Goal: Information Seeking & Learning: Understand process/instructions

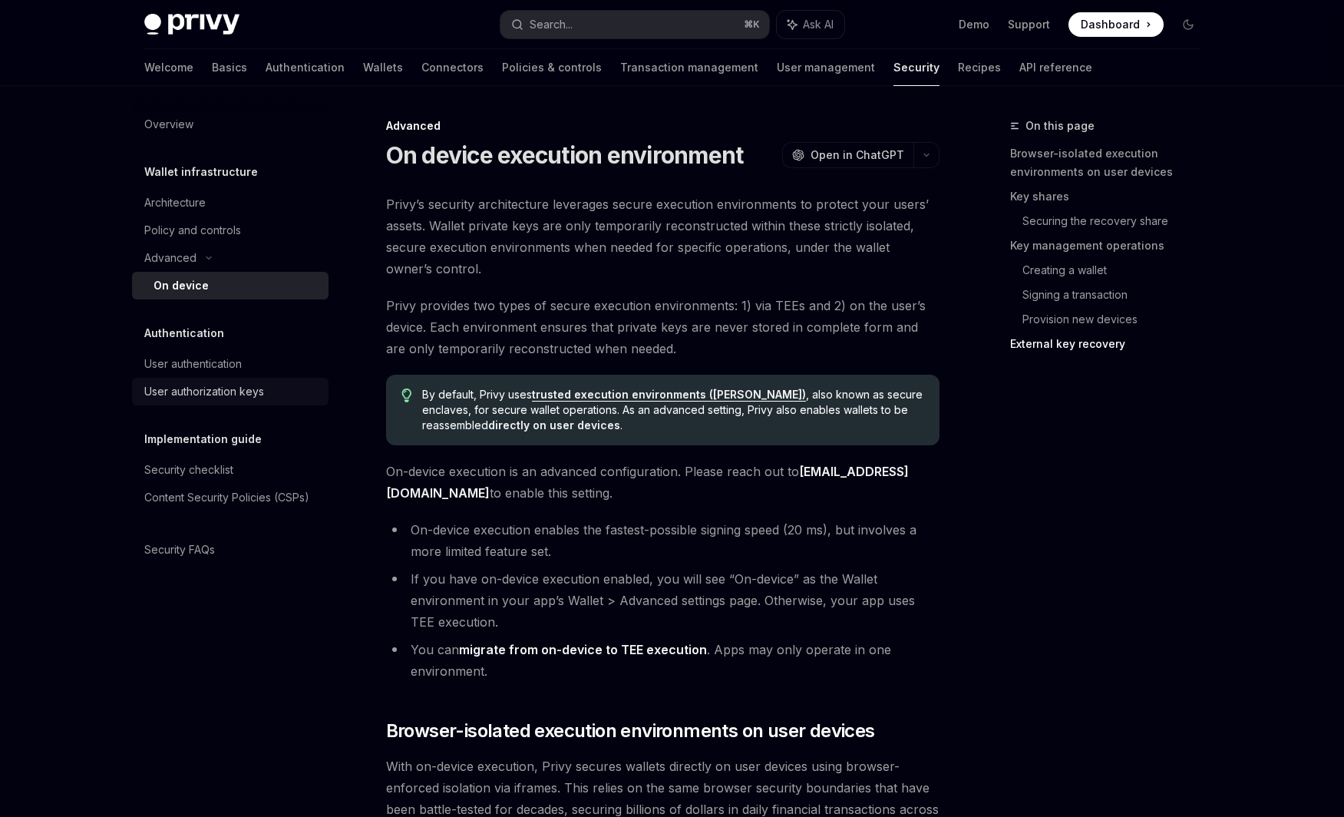
scroll to position [4078, 0]
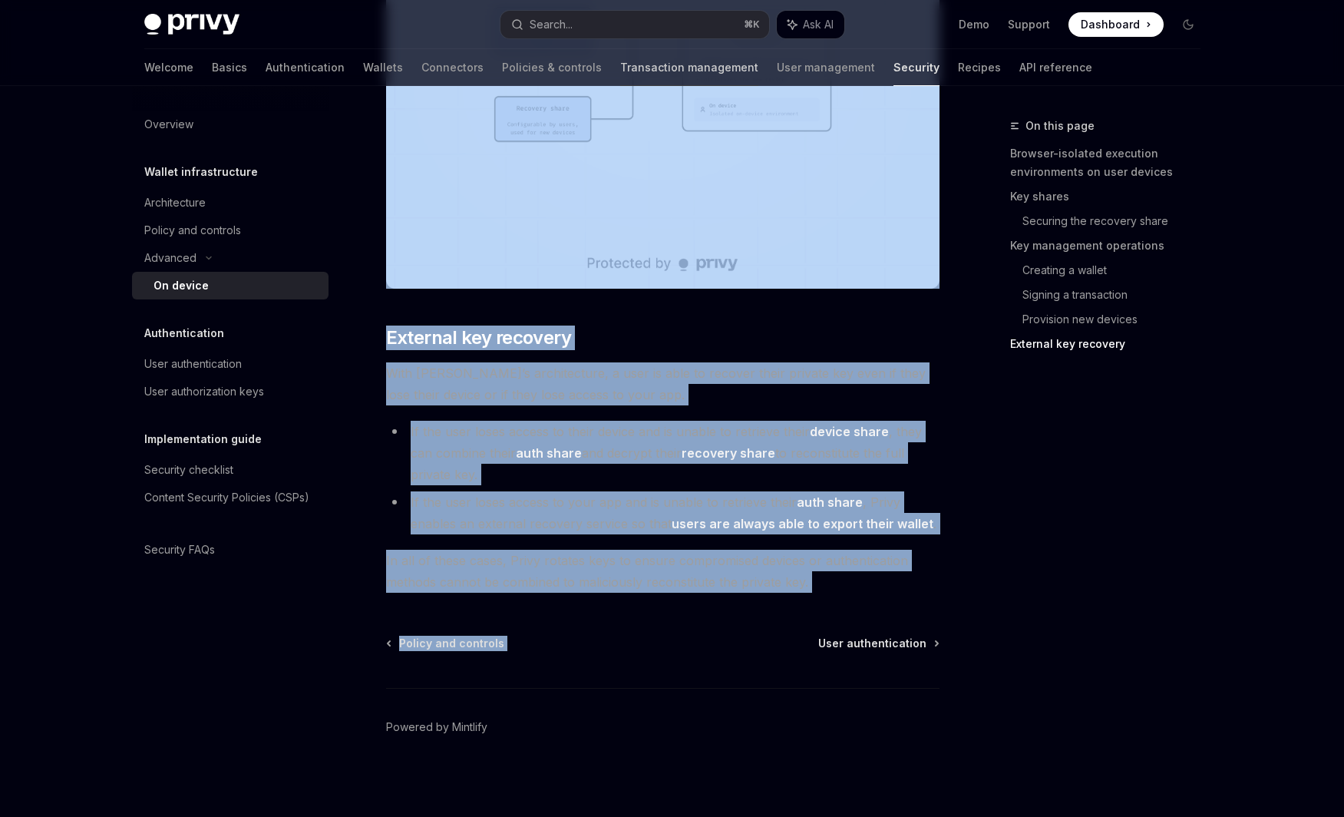
click at [620, 64] on link "Transaction management" at bounding box center [689, 67] width 138 height 37
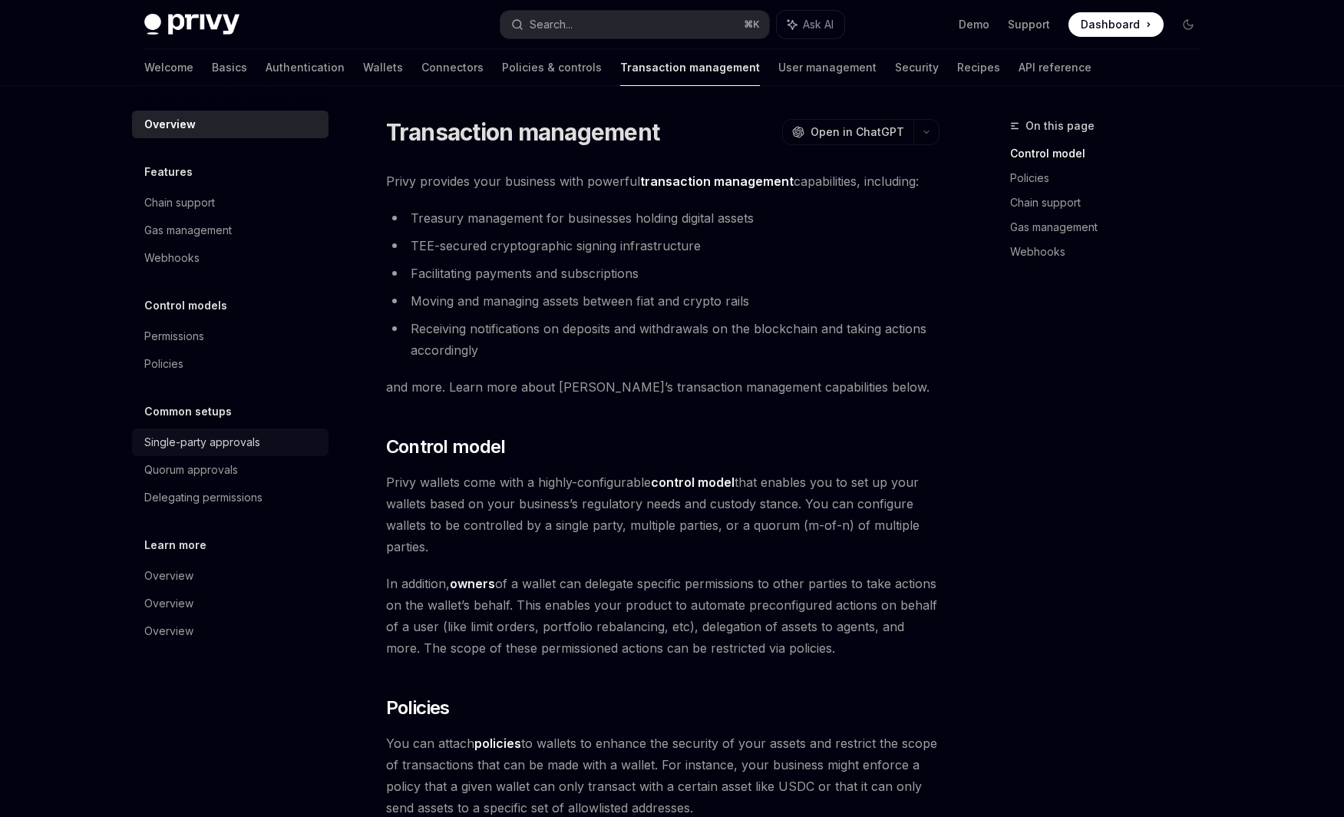
click at [172, 443] on div "Single-party approvals" at bounding box center [202, 442] width 116 height 18
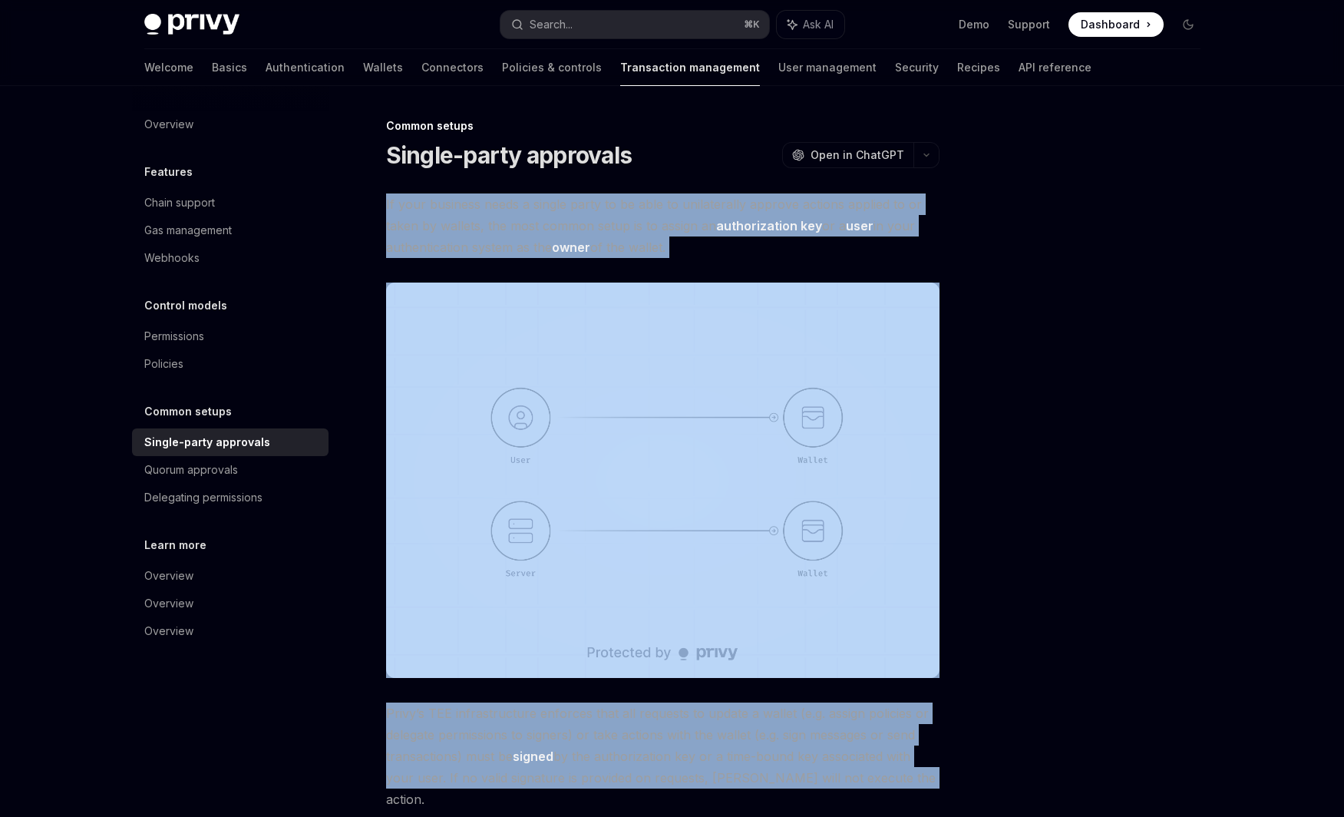
drag, startPoint x: 384, startPoint y: 202, endPoint x: 896, endPoint y: 786, distance: 777.1
click at [896, 786] on div "Common setups Single-party approvals OpenAI Open in ChatGPT OpenAI Open in Chat…" at bounding box center [518, 577] width 847 height 921
copy div "If your business needs a single party to be able to unilaterally approve action…"
click at [200, 482] on link "Quorum approvals" at bounding box center [230, 470] width 196 height 28
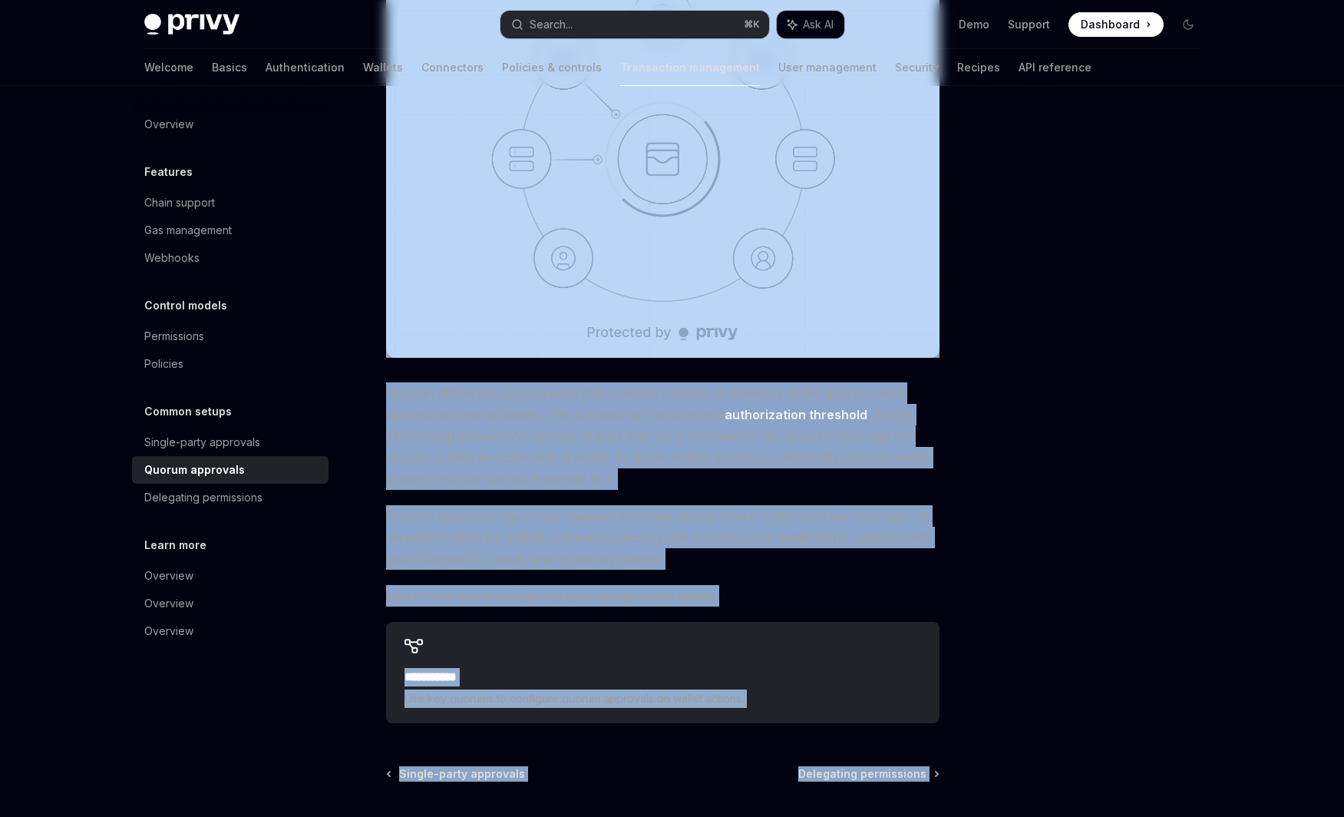
scroll to position [454, 0]
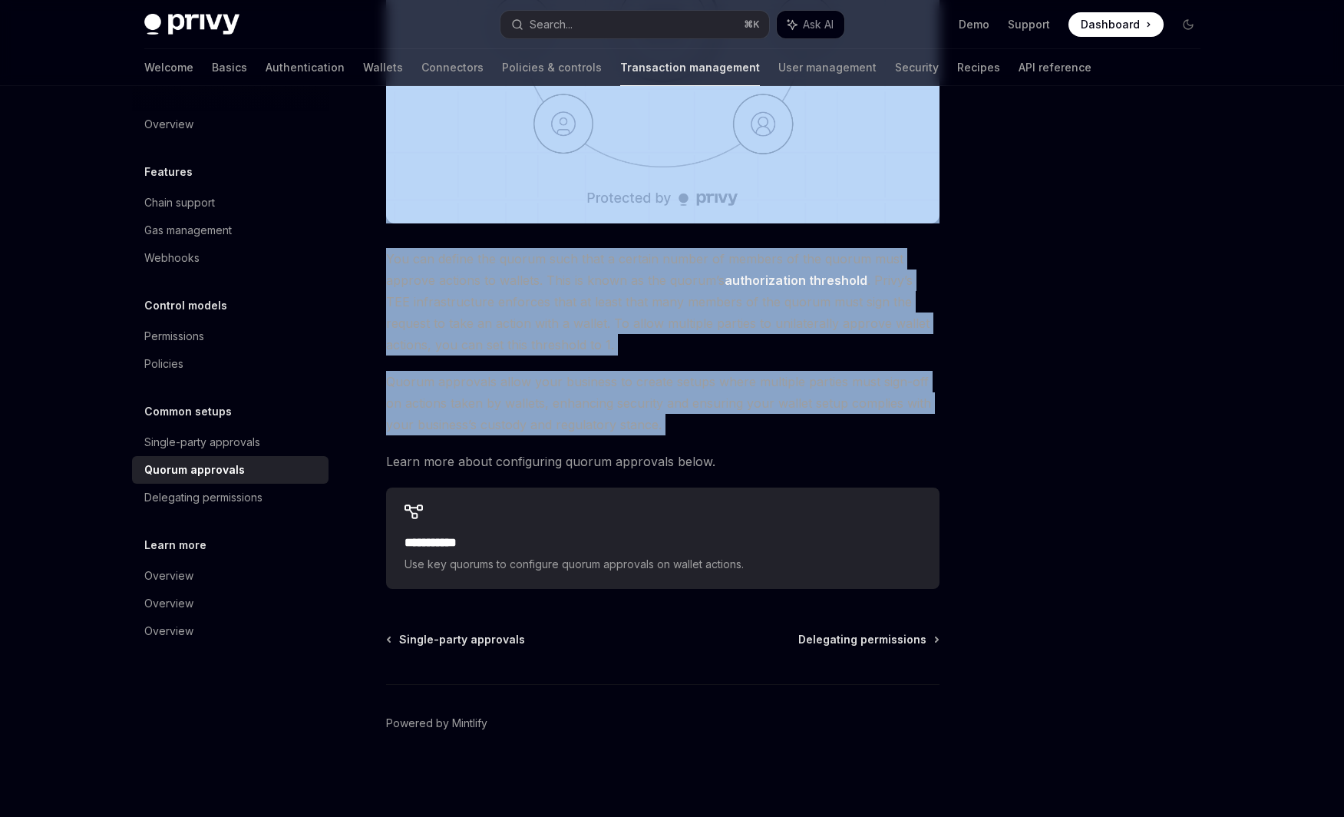
drag, startPoint x: 426, startPoint y: 224, endPoint x: 770, endPoint y: 451, distance: 411.7
click at [768, 443] on div "**********" at bounding box center [662, 164] width 553 height 850
copy div "If your business needs multiple parties to be able to approve updates to or act…"
click at [203, 493] on div "Delegating permissions" at bounding box center [203, 497] width 118 height 18
type textarea "*"
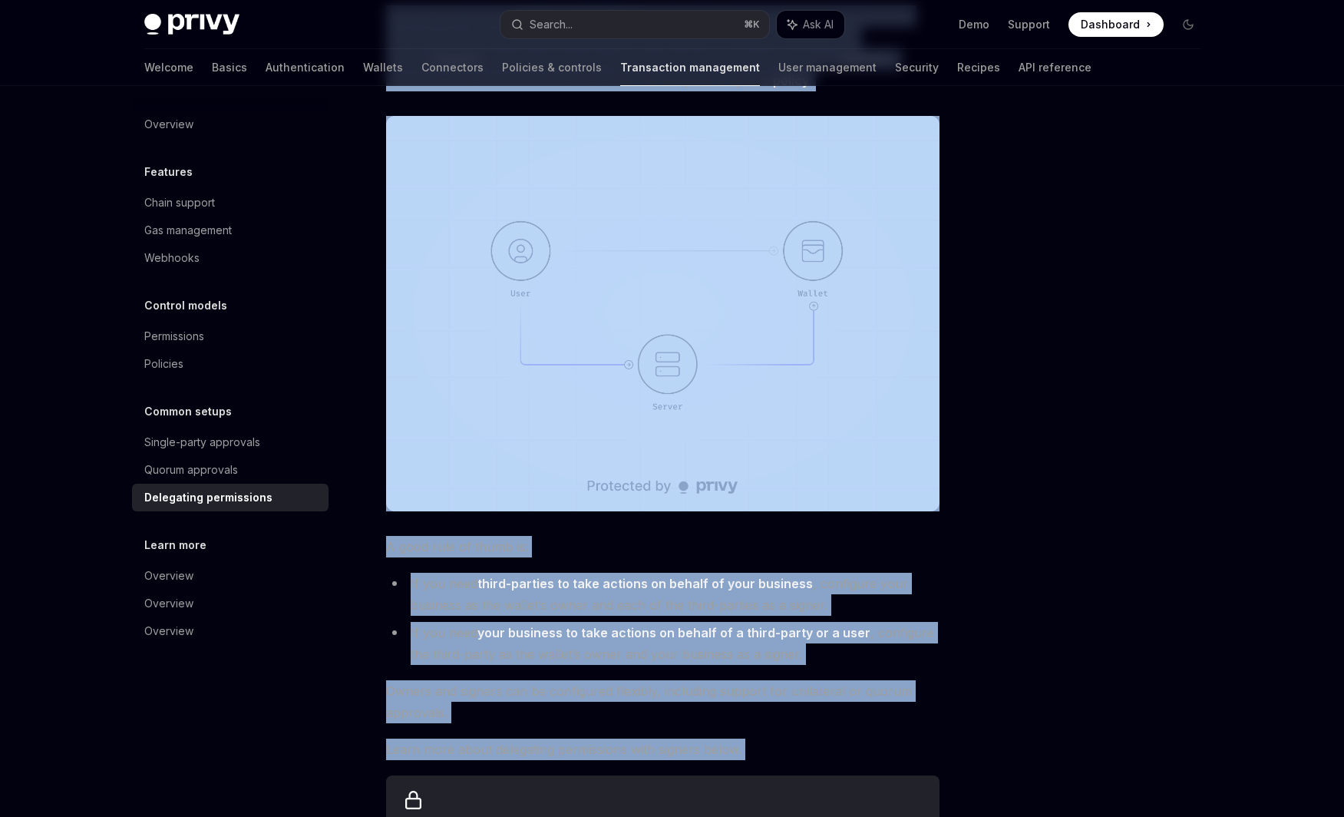
scroll to position [192, 0]
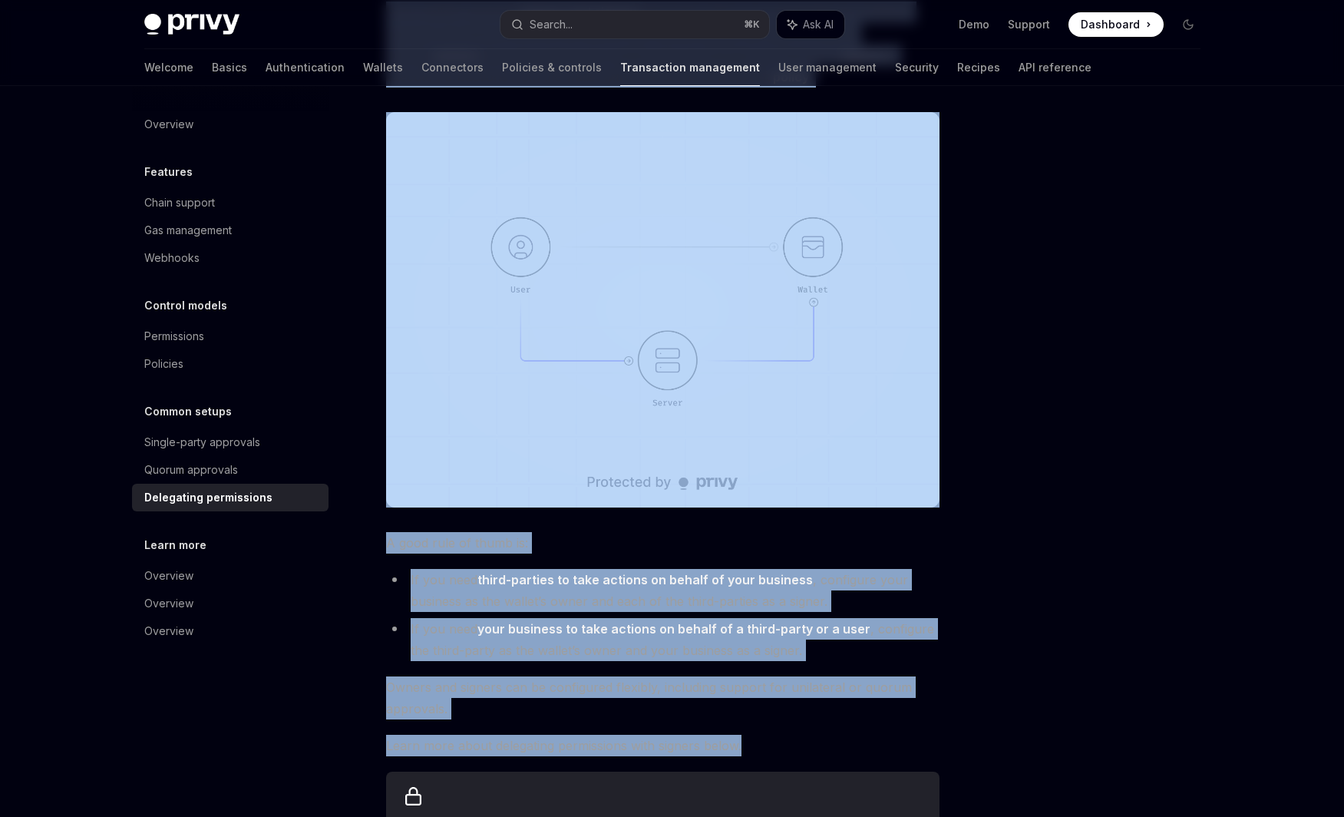
drag, startPoint x: 383, startPoint y: 114, endPoint x: 838, endPoint y: 731, distance: 766.7
click at [847, 736] on div "**********" at bounding box center [518, 513] width 847 height 1176
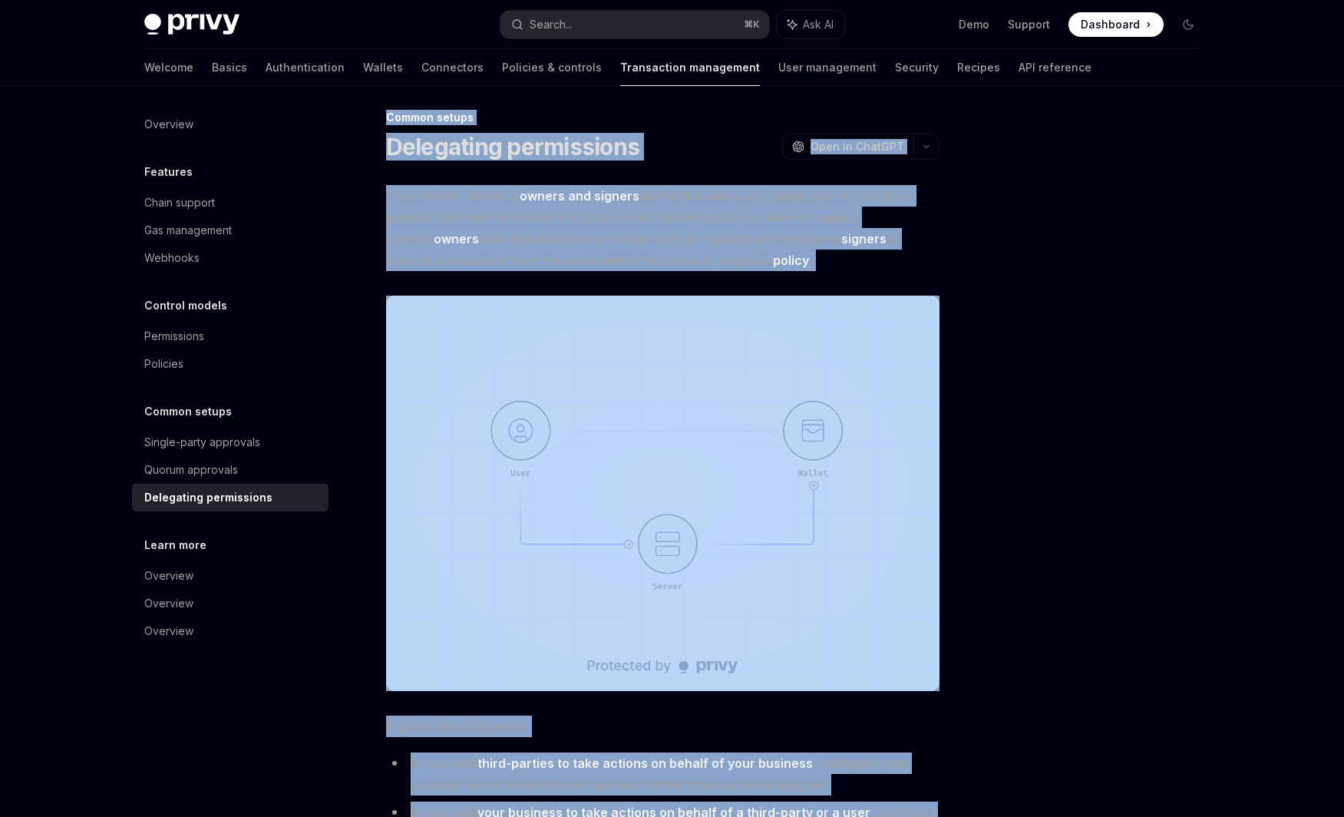
scroll to position [0, 0]
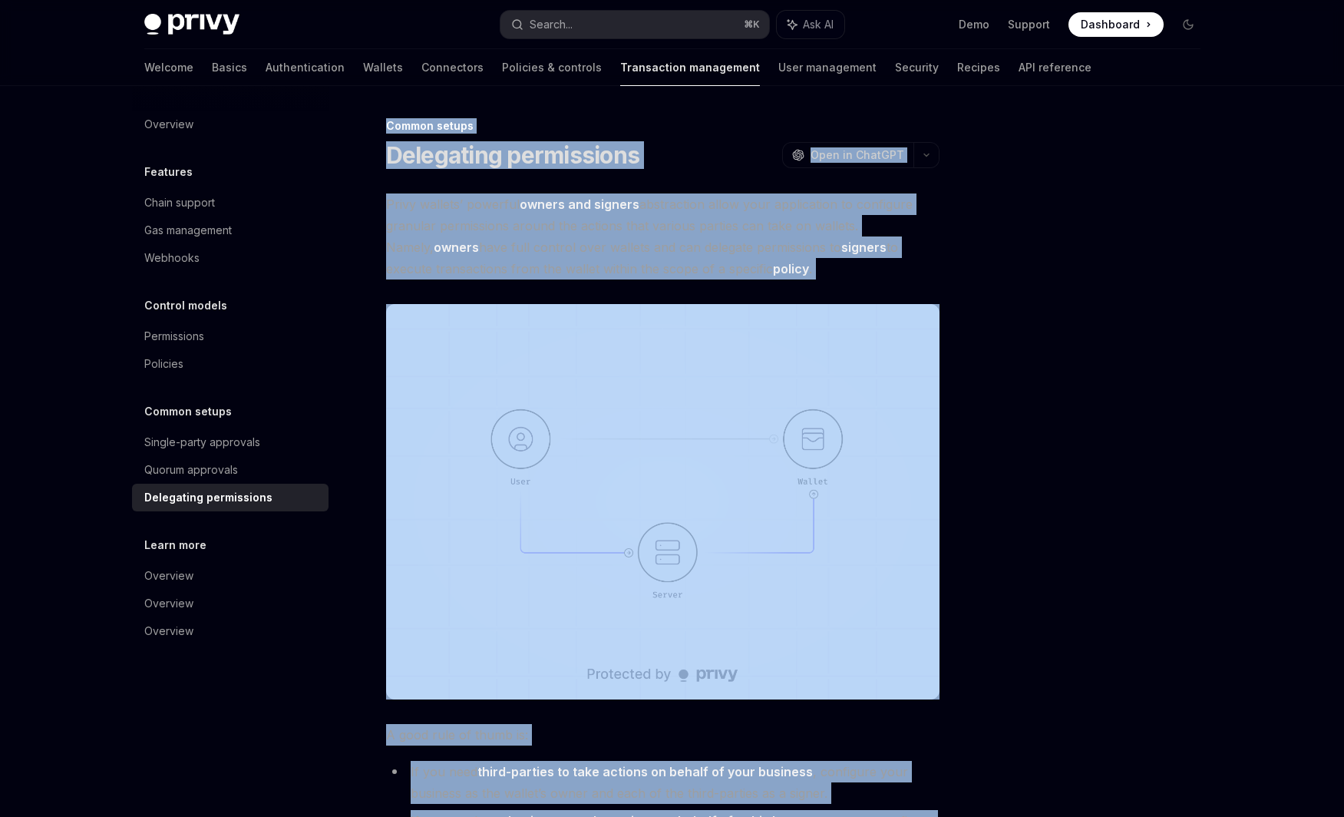
copy div "Common setups Delegating permissions OpenAI Open in ChatGPT OpenAI Open in Chat…"
